Goal: Find specific page/section: Find specific page/section

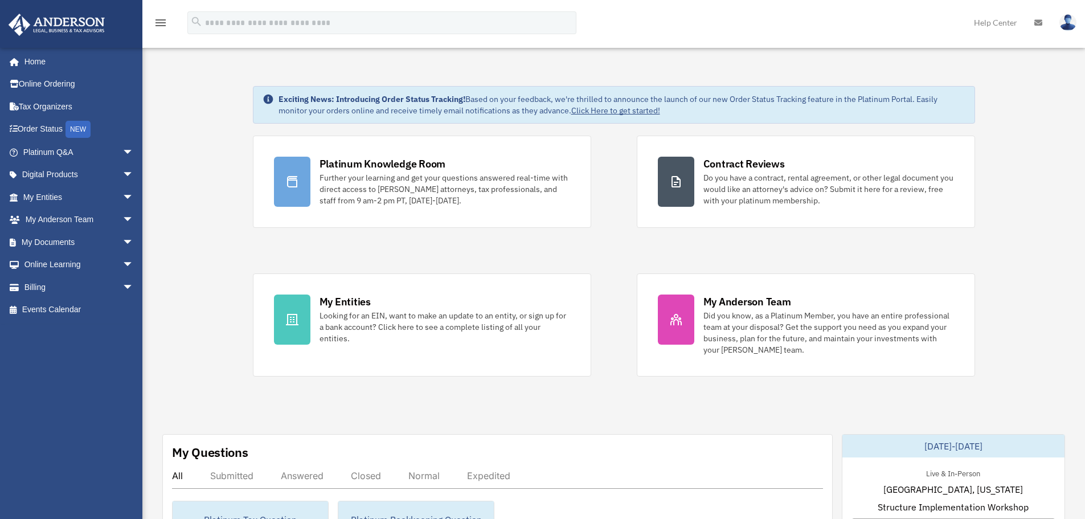
click at [321, 302] on div "My Entities" at bounding box center [344, 301] width 51 height 14
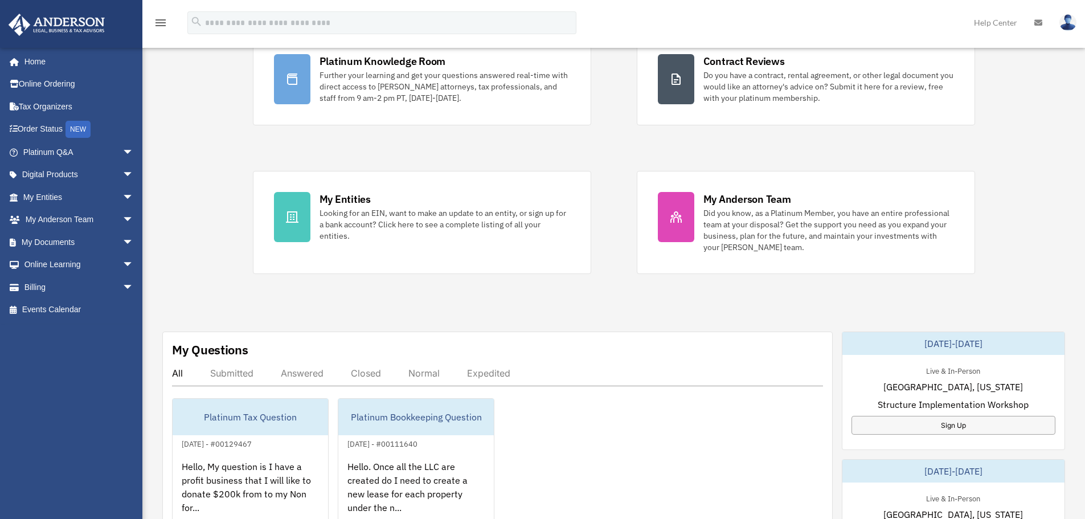
scroll to position [258, 0]
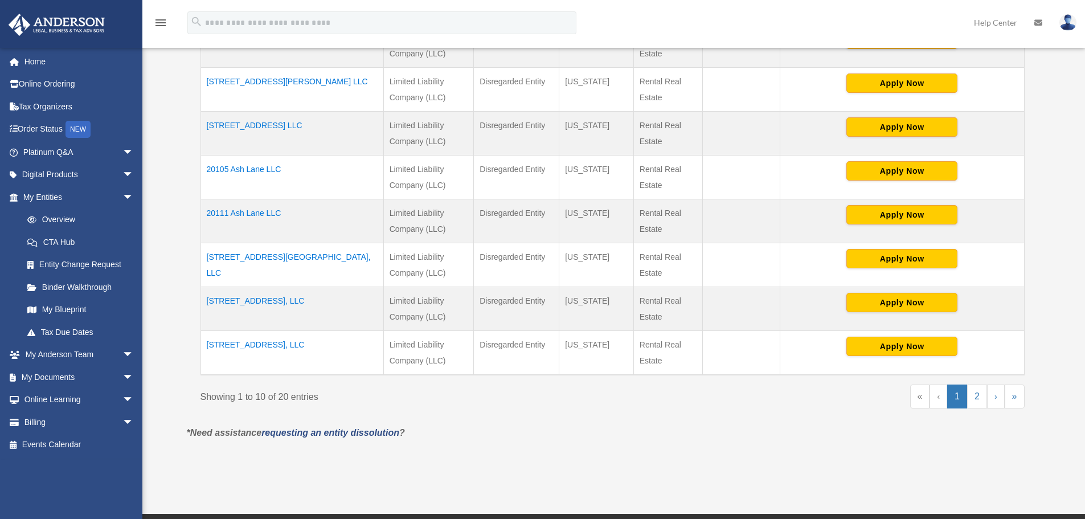
scroll to position [399, 0]
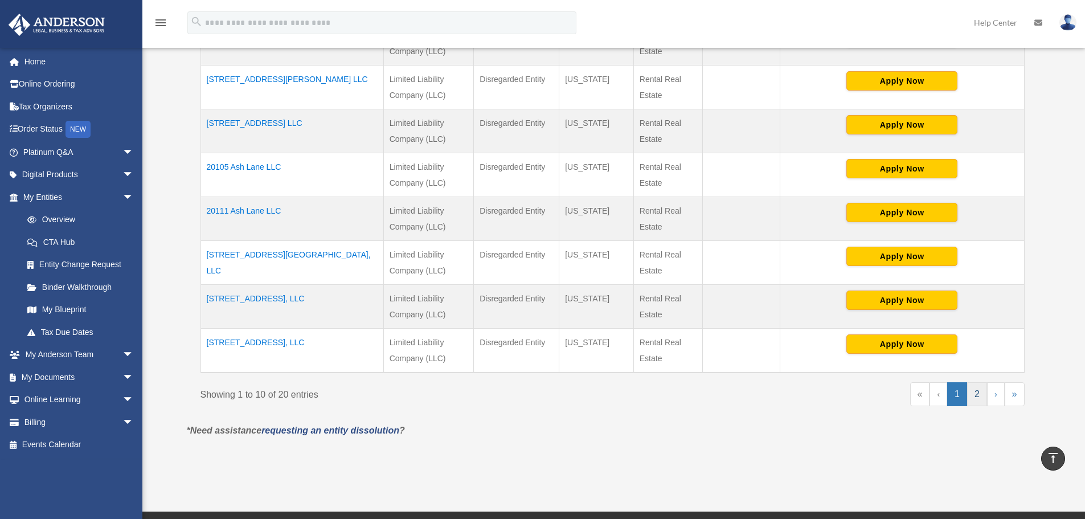
click at [977, 396] on link "2" at bounding box center [977, 394] width 20 height 24
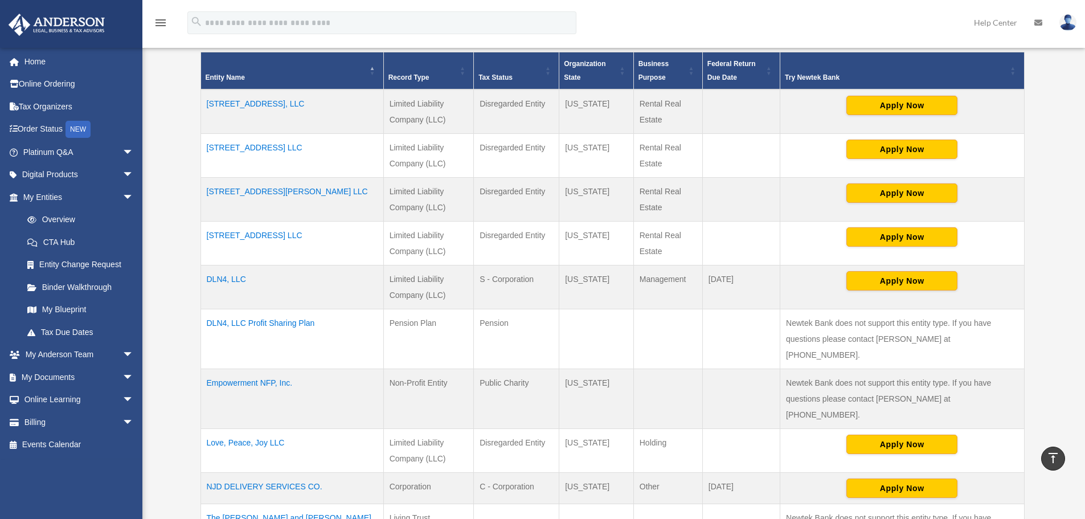
scroll to position [228, 0]
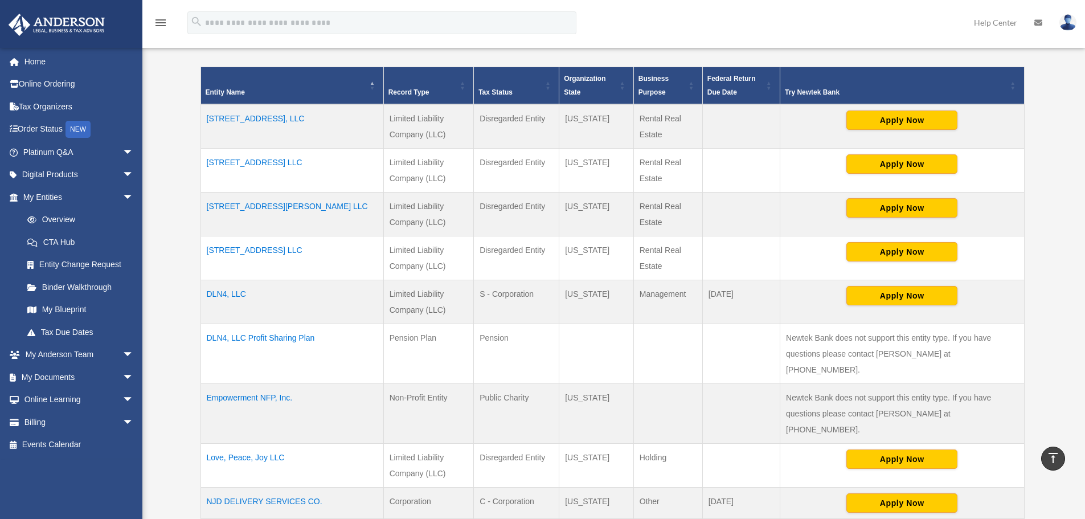
click at [313, 121] on td "[STREET_ADDRESS], LLC" at bounding box center [291, 126] width 183 height 44
